Goal: Task Accomplishment & Management: Manage account settings

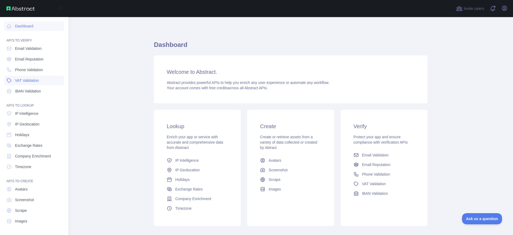
click at [28, 80] on span "VAT Validation" at bounding box center [27, 80] width 24 height 5
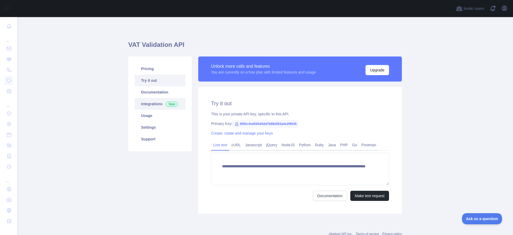
click at [162, 104] on link "Integrations New" at bounding box center [160, 104] width 51 height 12
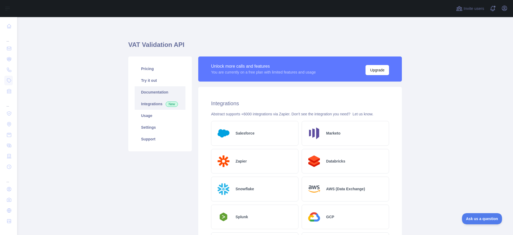
click at [157, 91] on link "Documentation" at bounding box center [160, 92] width 51 height 12
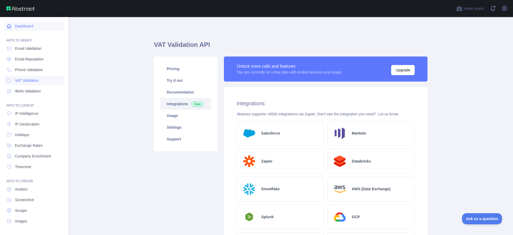
click at [23, 28] on link "Dashboard" at bounding box center [34, 26] width 60 height 10
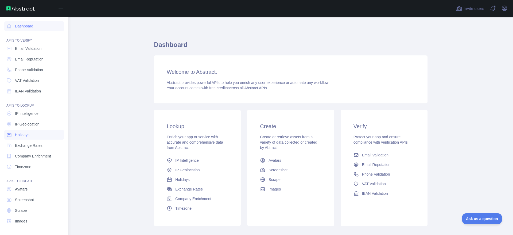
click at [28, 137] on span "Holidays" at bounding box center [22, 134] width 14 height 5
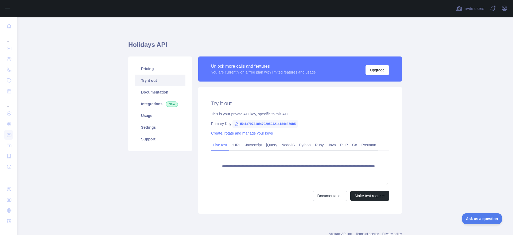
click at [263, 124] on span "f5a1a797318f47929524214184e879b5" at bounding box center [264, 124] width 65 height 8
copy span "f5a1a797318f47929524214184e879b5"
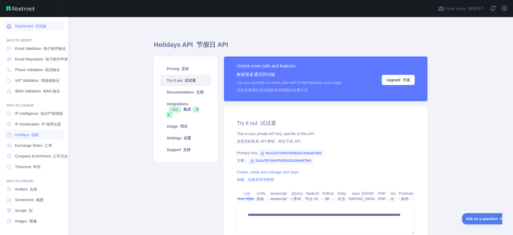
click at [26, 27] on link "Dashboard 挡泥板" at bounding box center [34, 26] width 60 height 10
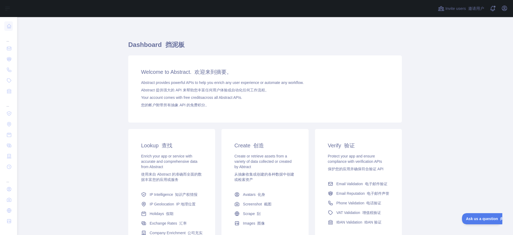
drag, startPoint x: 154, startPoint y: 98, endPoint x: 253, endPoint y: 98, distance: 98.8
click at [253, 98] on div "Welcome to Abstract. 欢迎来到摘要。 Abstract provides powerful APIs to help you enrich…" at bounding box center [264, 89] width 273 height 67
copy span "Your account comes with free credits across all Abstract APIs."
drag, startPoint x: 382, startPoint y: 43, endPoint x: 385, endPoint y: 42, distance: 3.3
click at [382, 43] on h1 "Dashboard 挡泥板" at bounding box center [264, 47] width 273 height 13
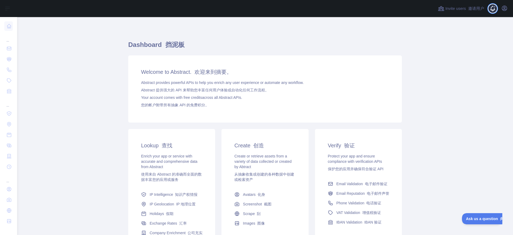
click at [494, 10] on span at bounding box center [494, 8] width 11 height 17
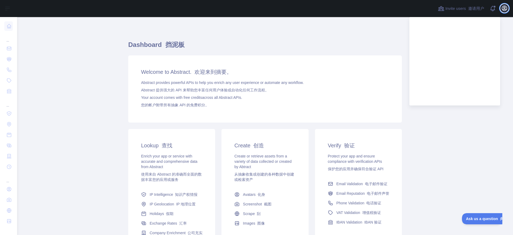
click at [503, 8] on icon "button" at bounding box center [504, 8] width 5 height 5
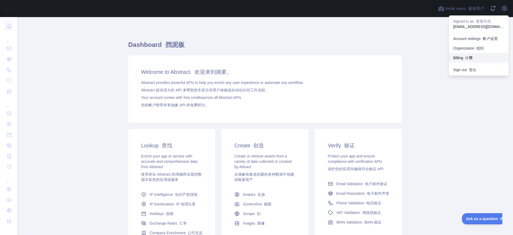
click at [478, 56] on button "Billing 计费" at bounding box center [478, 58] width 60 height 10
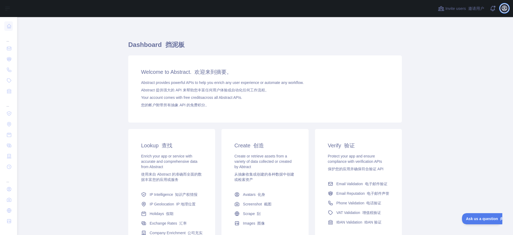
click at [501, 8] on icon "button" at bounding box center [504, 8] width 6 height 6
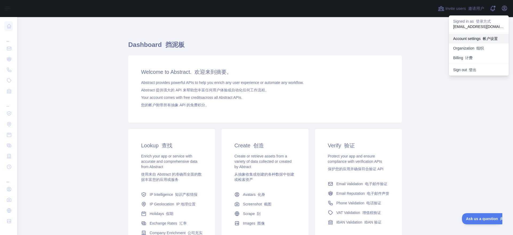
click at [488, 38] on font "帐户设置" at bounding box center [489, 39] width 15 height 4
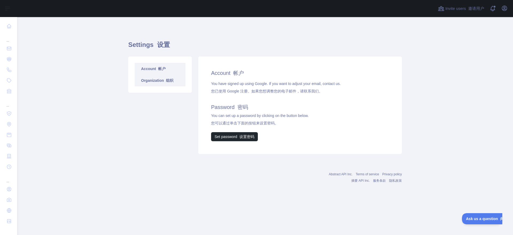
click at [157, 81] on link "Organization 组织" at bounding box center [160, 81] width 51 height 12
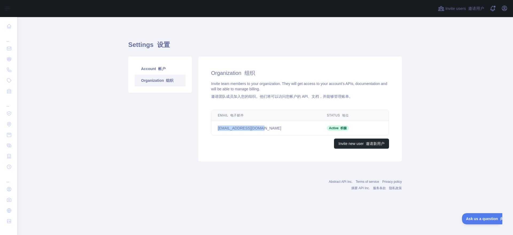
drag, startPoint x: 216, startPoint y: 128, endPoint x: 268, endPoint y: 128, distance: 51.8
click at [267, 128] on td "xujianhu917@gmail.com" at bounding box center [265, 128] width 109 height 14
copy td "xujianhu917@gmail.com"
click at [250, 116] on th "Email 电子邮件" at bounding box center [265, 115] width 109 height 11
click at [234, 127] on td "xujianhu917@gmail.com" at bounding box center [265, 128] width 109 height 14
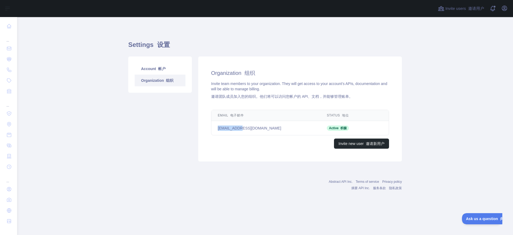
click at [234, 127] on td "xujianhu917@gmail.com" at bounding box center [265, 128] width 109 height 14
copy td "xujianhu917@gmail.com"
